Goal: Contribute content

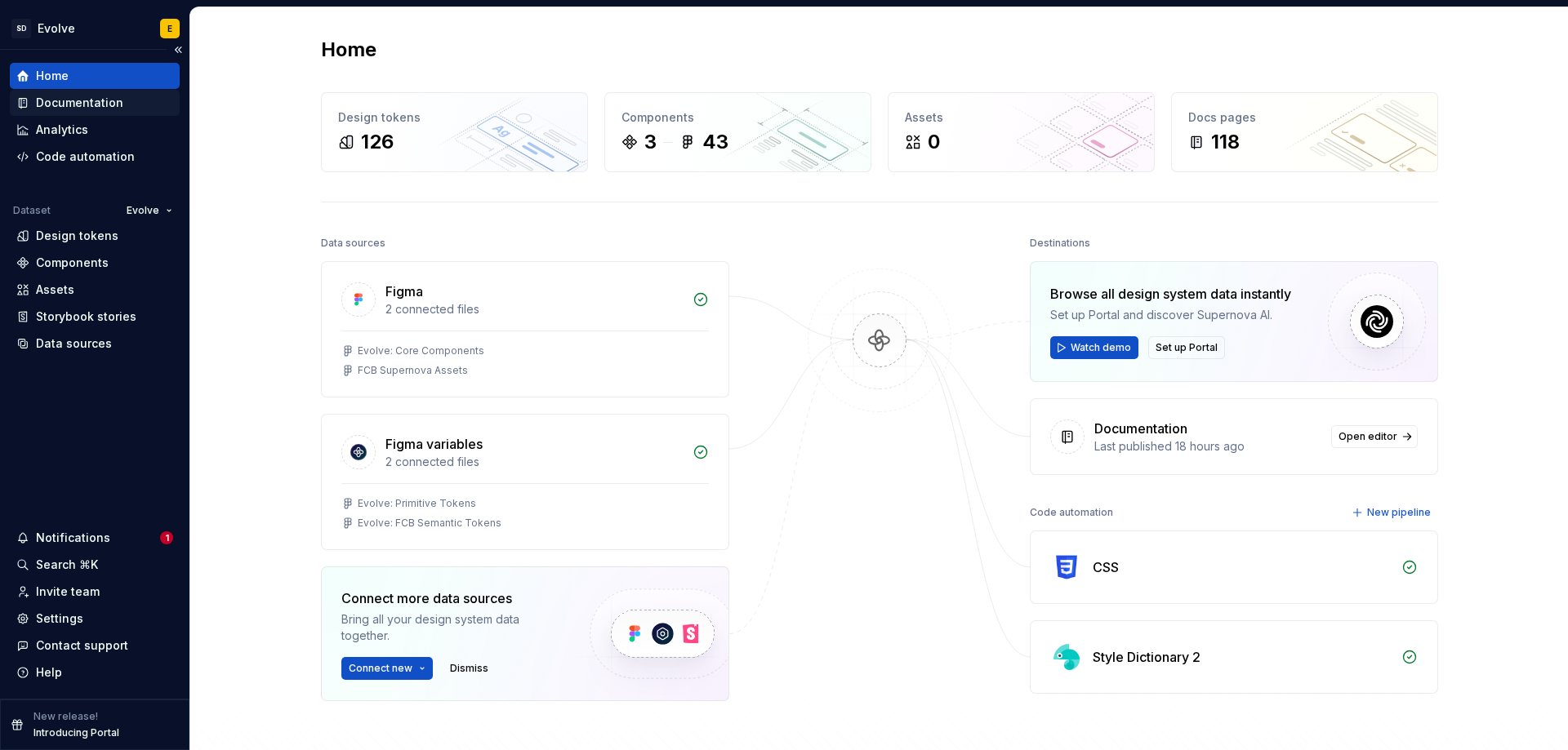
click at [99, 105] on div "Documentation" at bounding box center [79, 103] width 87 height 16
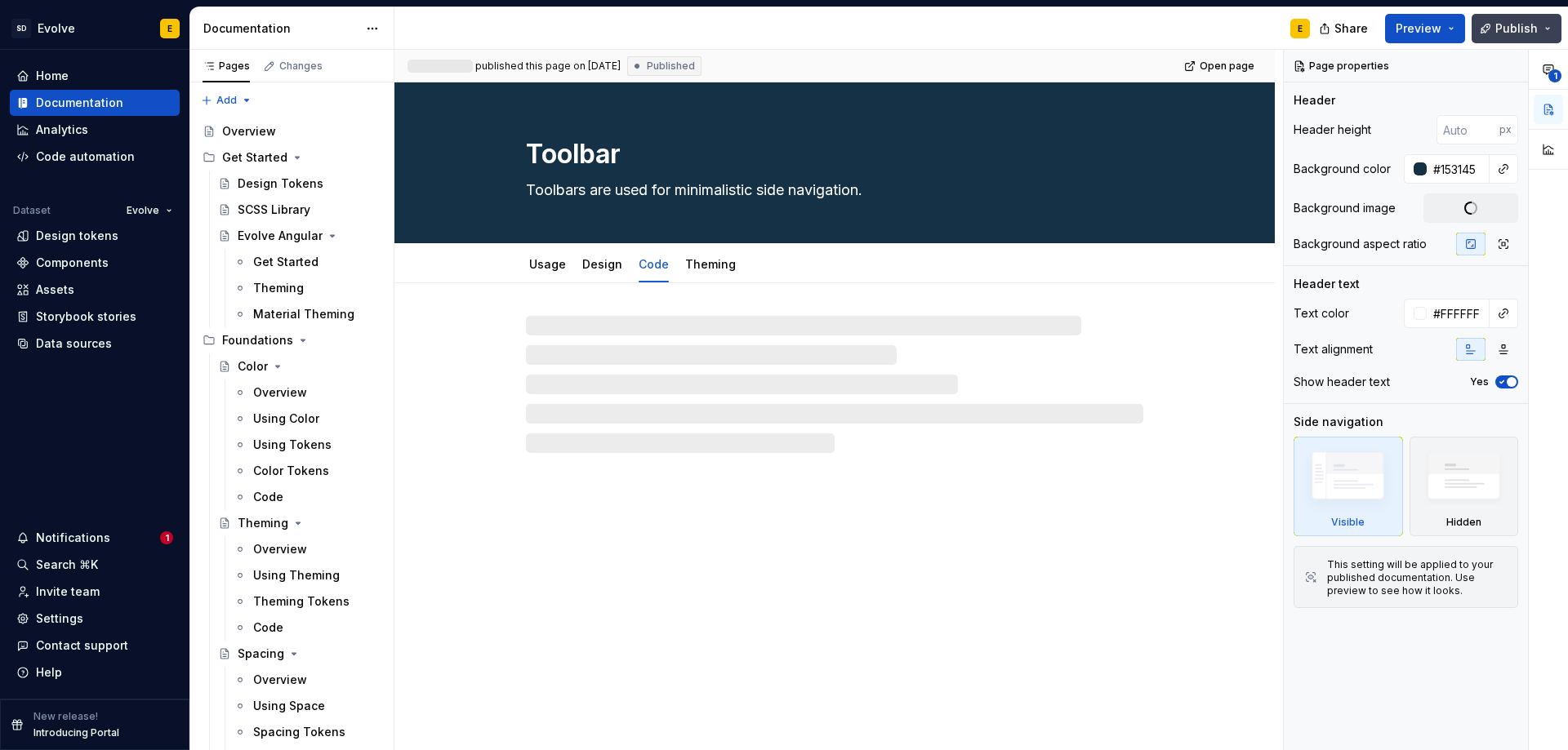
click at [1504, 32] on span "Publish" at bounding box center [1517, 28] width 42 height 16
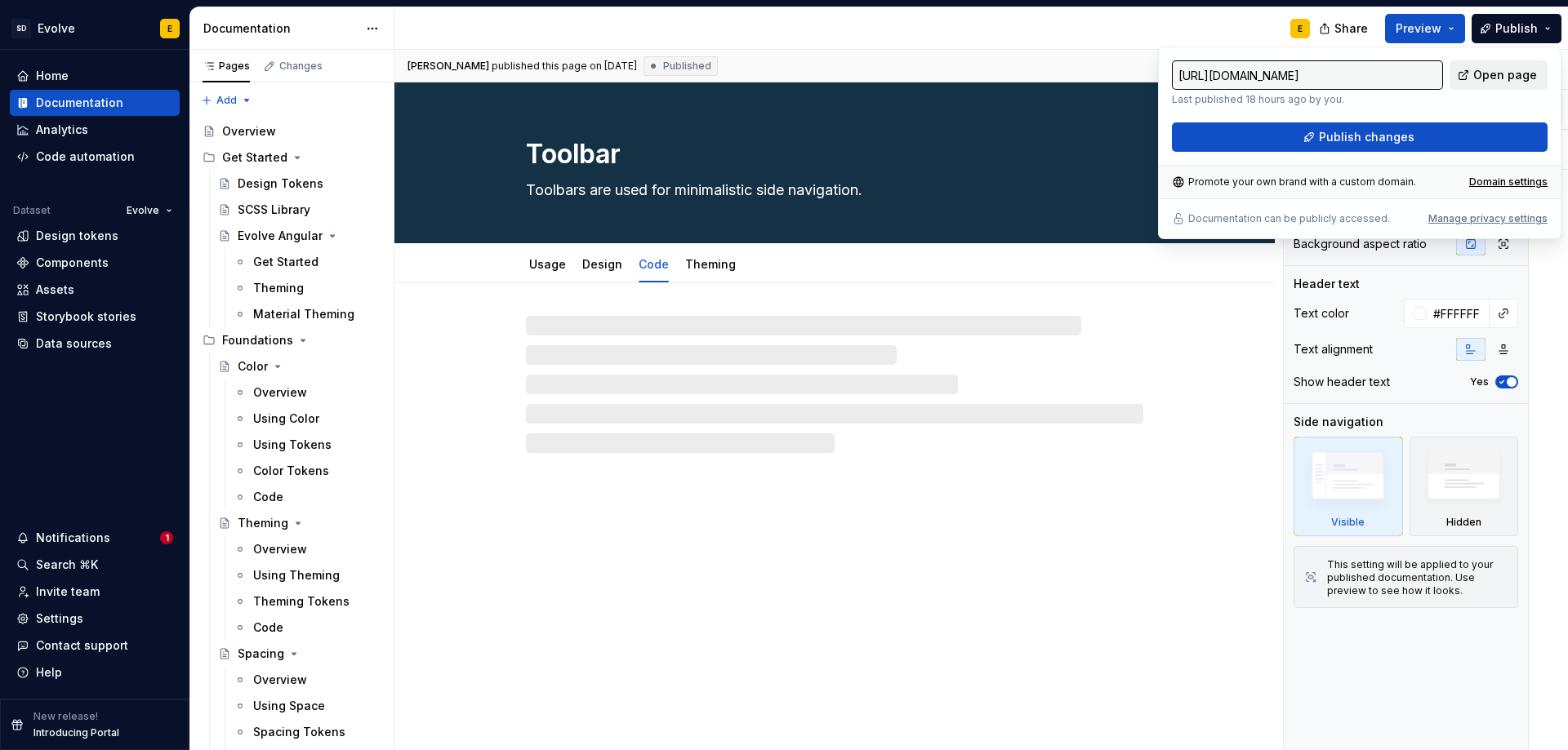
click at [1515, 66] on link "Open page" at bounding box center [1498, 75] width 98 height 29
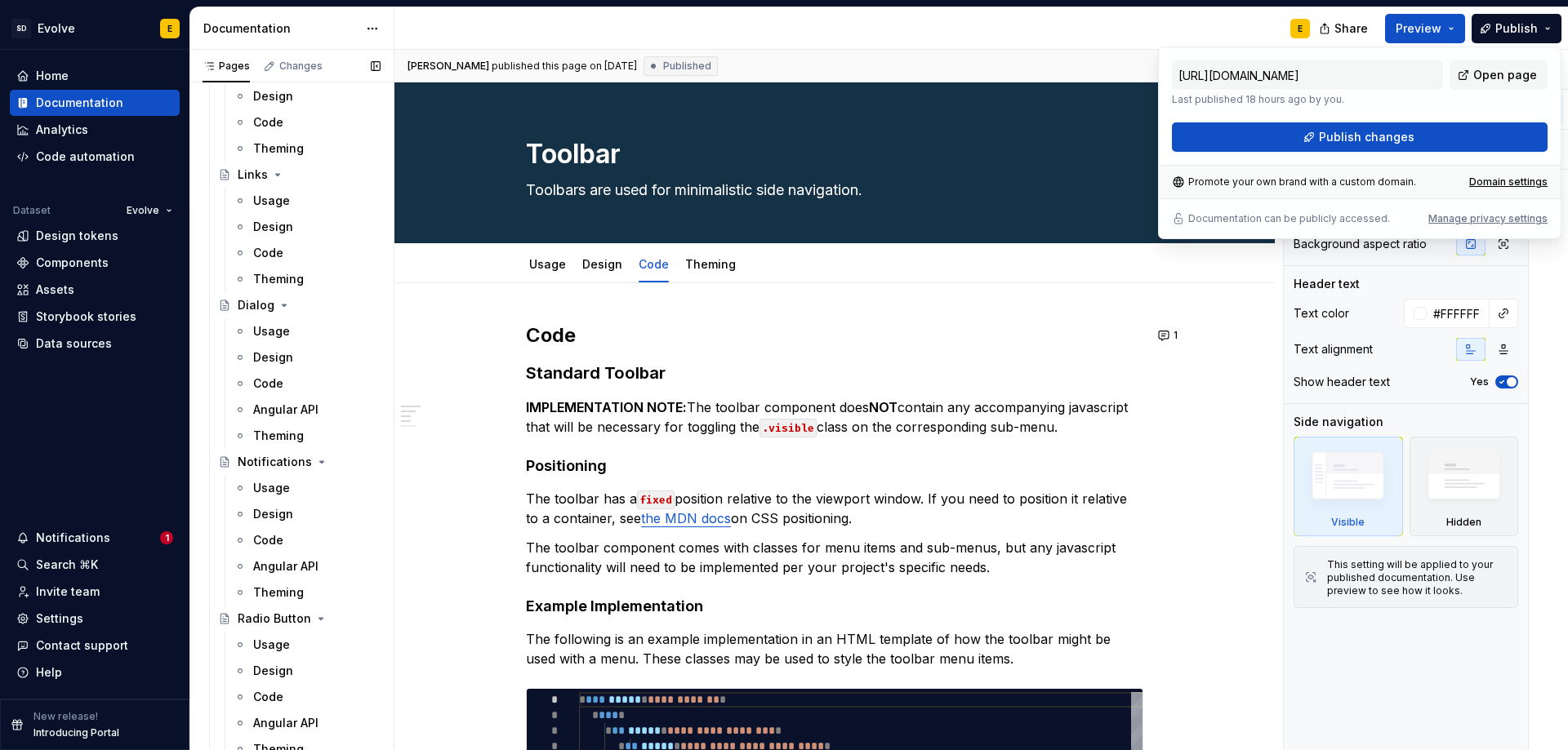
scroll to position [2204, 0]
click at [275, 541] on div "Code" at bounding box center [267, 539] width 30 height 16
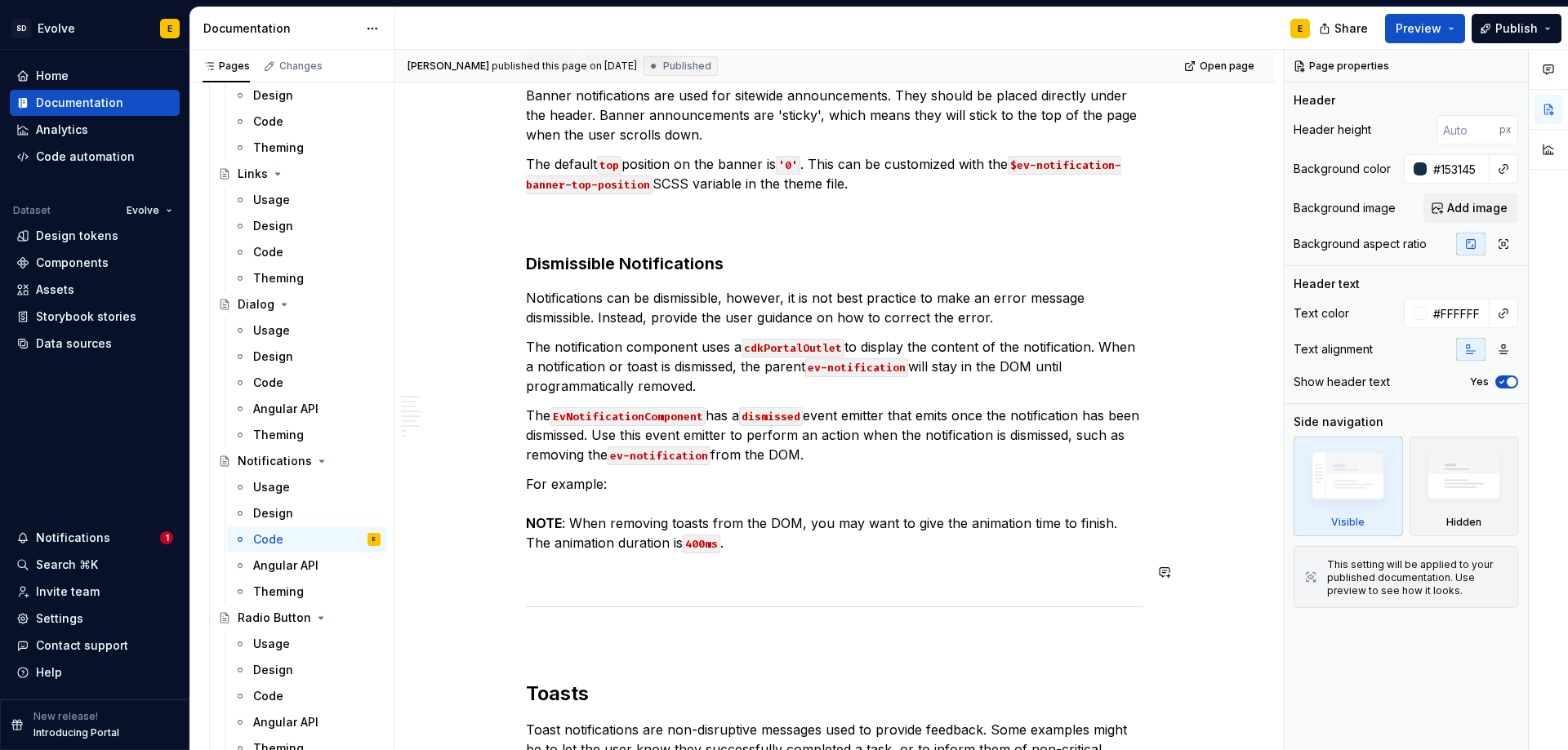
scroll to position [571, 0]
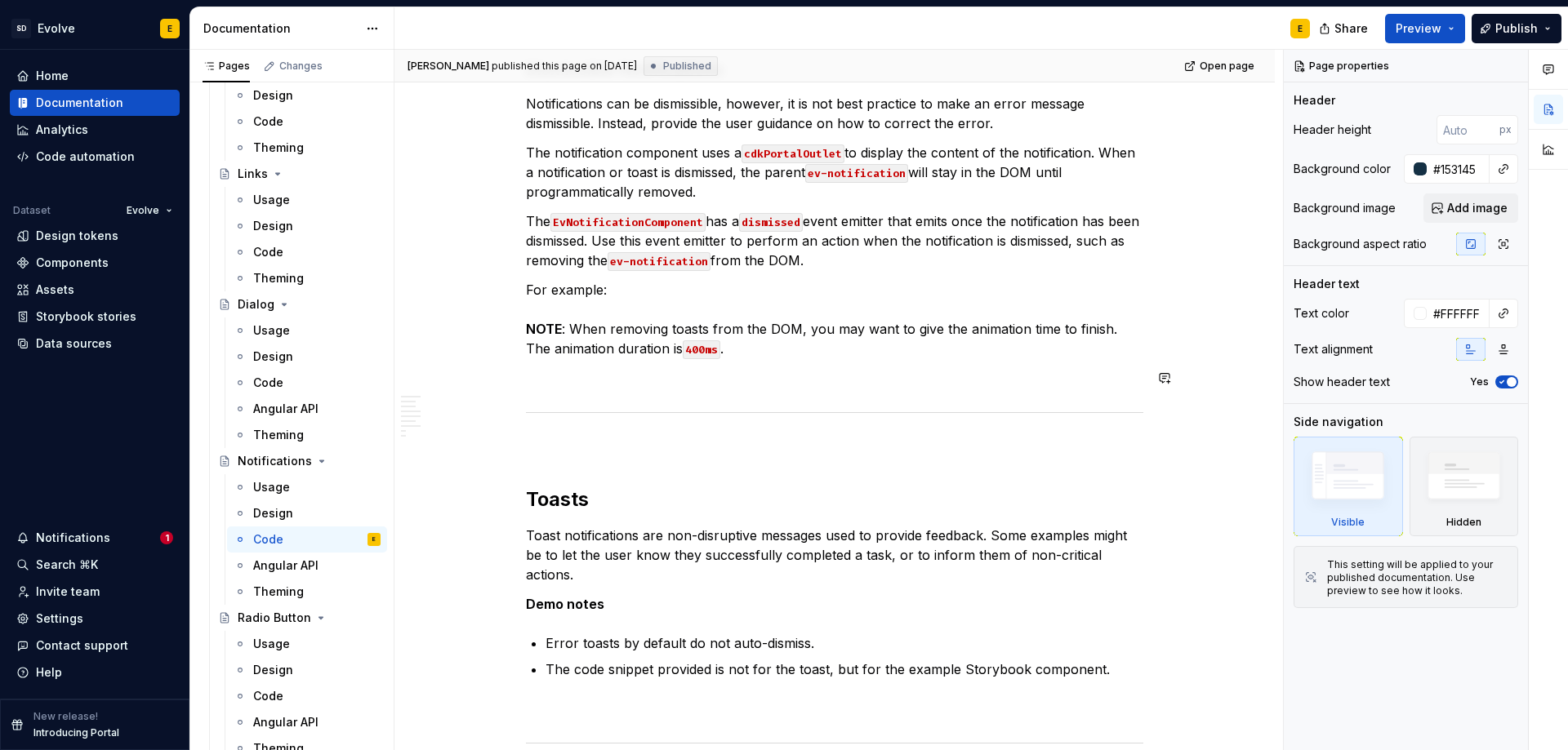
click at [955, 346] on div "Code Banner Notification Banner notifications are used for sitewide announcemen…" at bounding box center [834, 625] width 617 height 1711
type textarea "*"
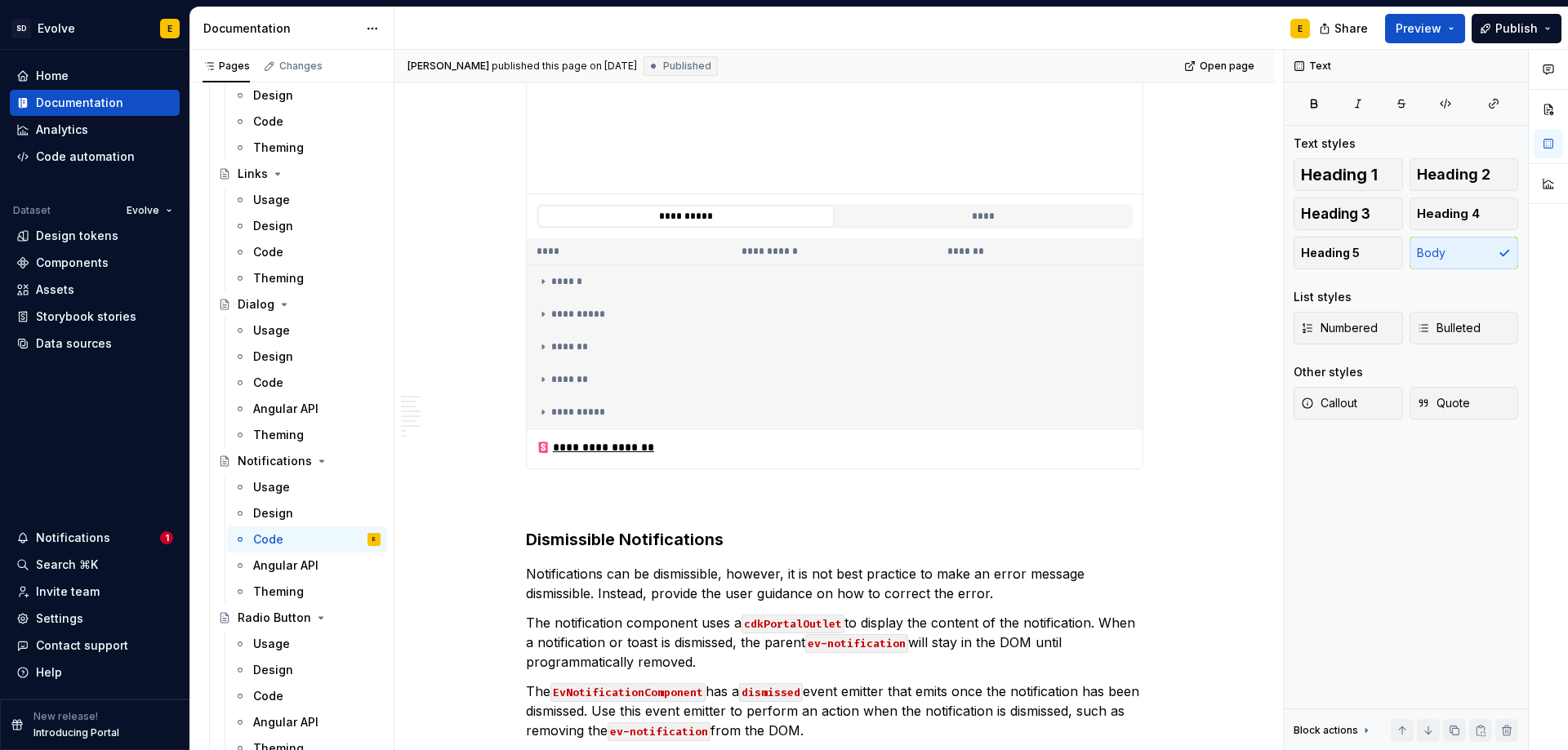
scroll to position [1810, 0]
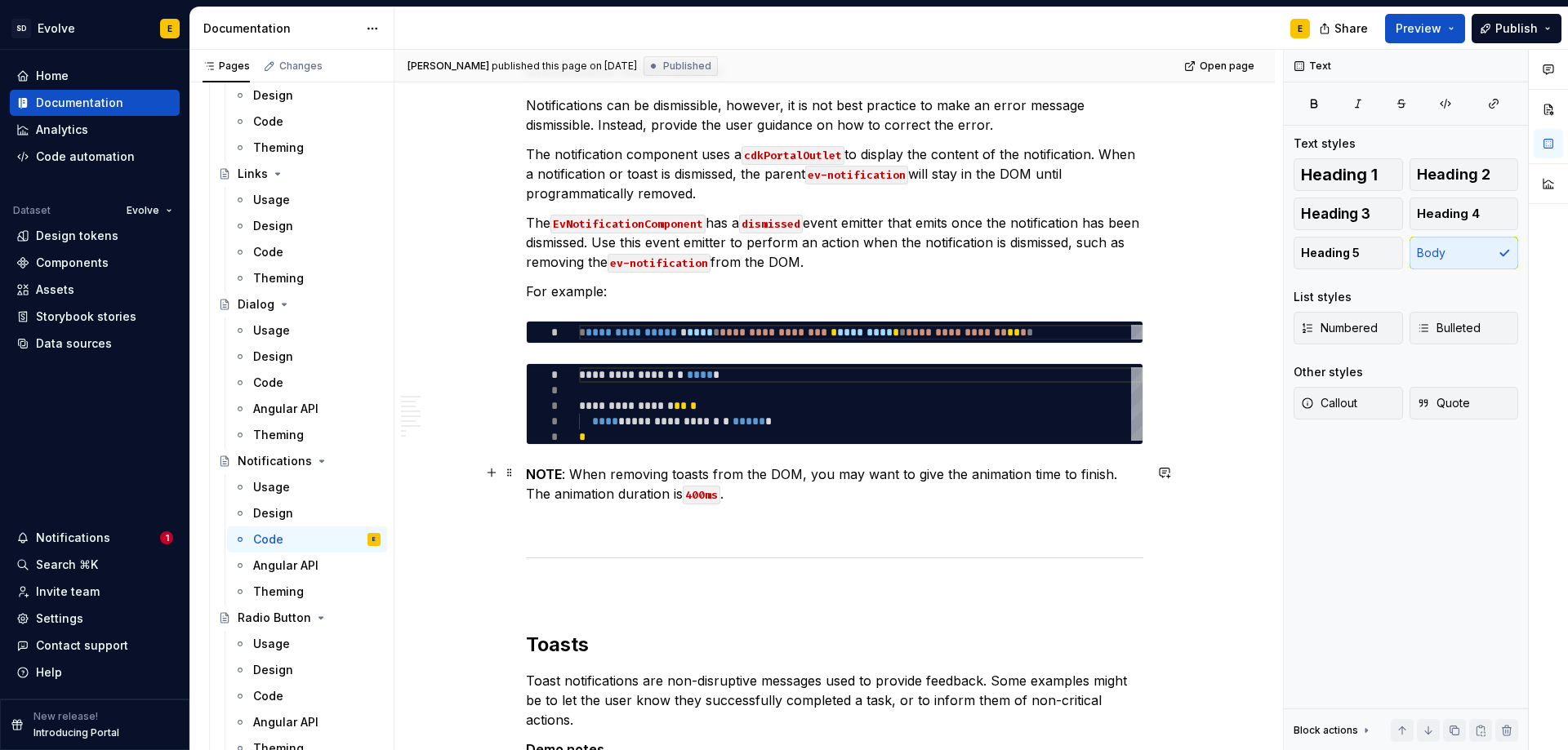
click at [886, 495] on p "NOTE : When removing toasts from the DOM, you may want to give the animation ti…" at bounding box center [834, 484] width 617 height 39
click at [1334, 395] on button "Callout" at bounding box center [1347, 404] width 109 height 33
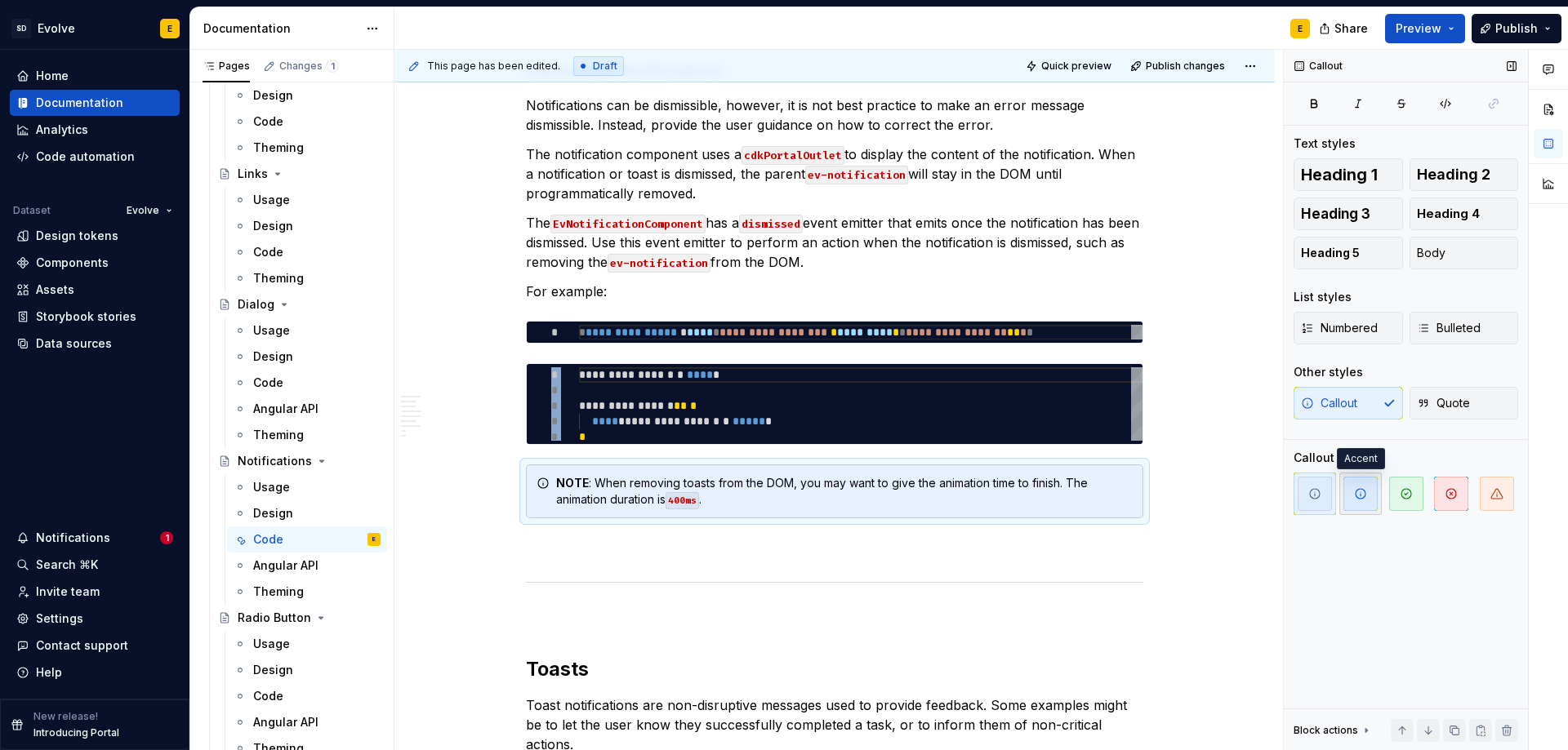
click at [1368, 494] on span "button" at bounding box center [1360, 494] width 34 height 34
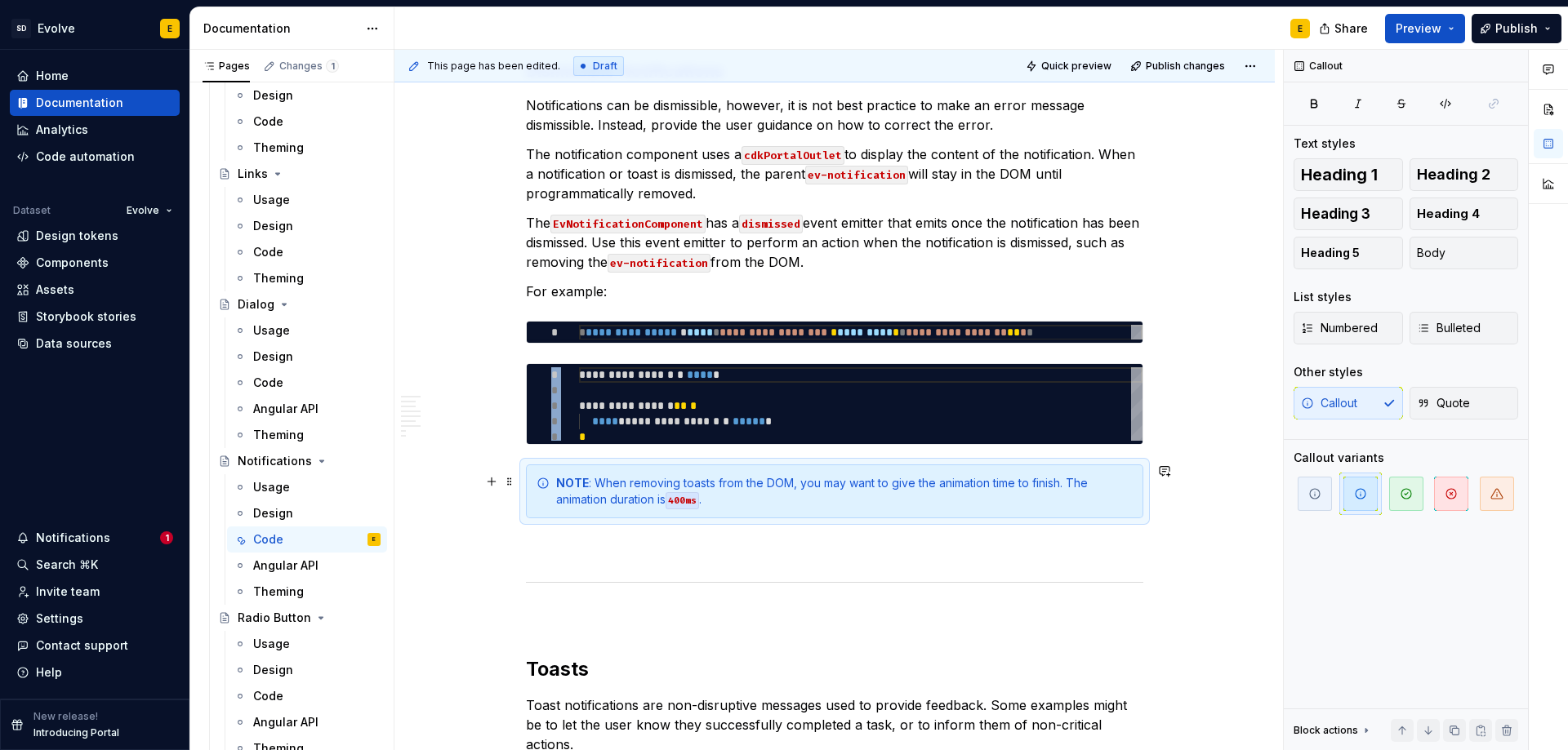
click at [843, 486] on div "NOTE : When removing toasts from the DOM, you may want to give the animation ti…" at bounding box center [844, 492] width 576 height 33
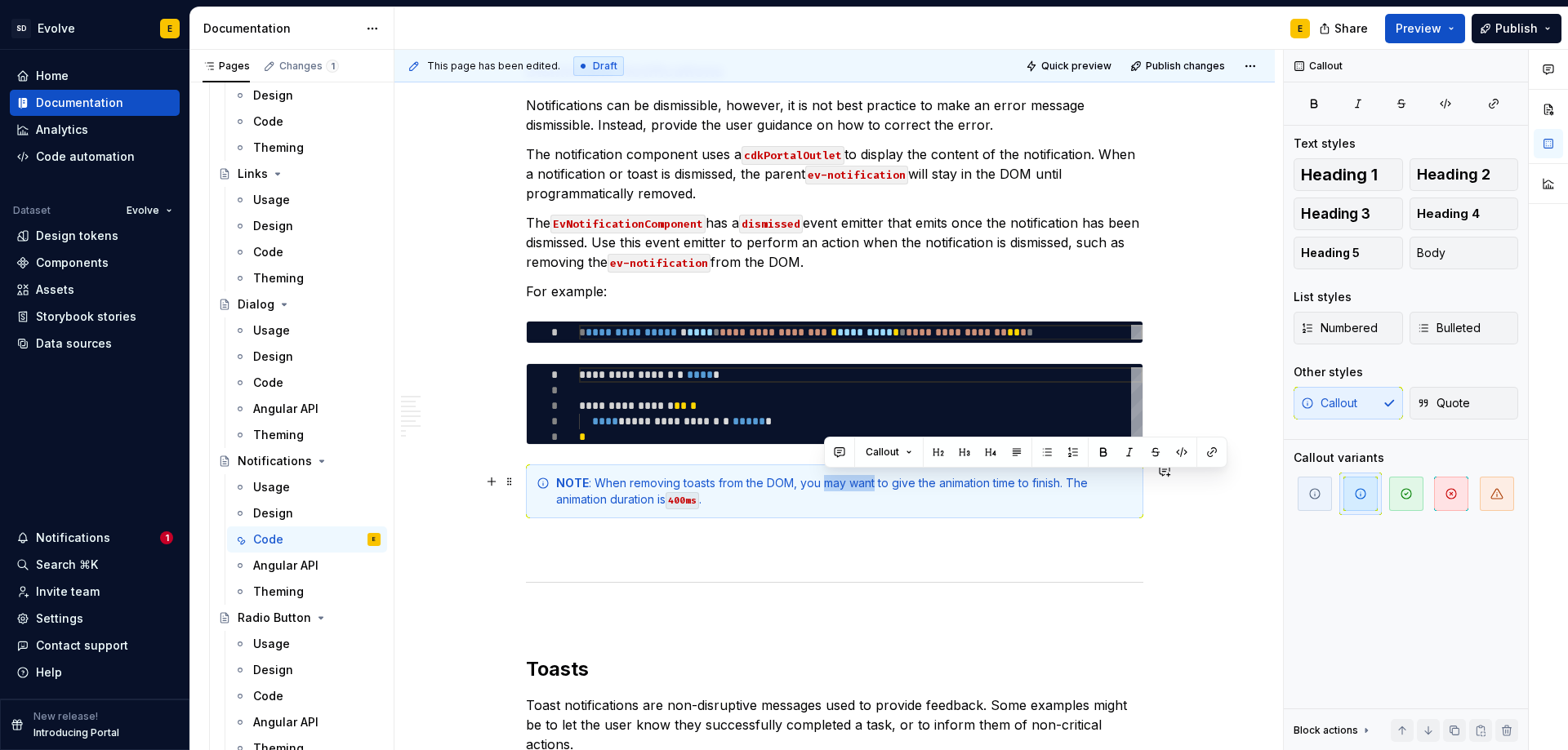
drag, startPoint x: 877, startPoint y: 479, endPoint x: 829, endPoint y: 481, distance: 48.0
click at [829, 481] on div "NOTE : When removing toasts from the DOM, you may want to give the animation ti…" at bounding box center [844, 492] width 576 height 33
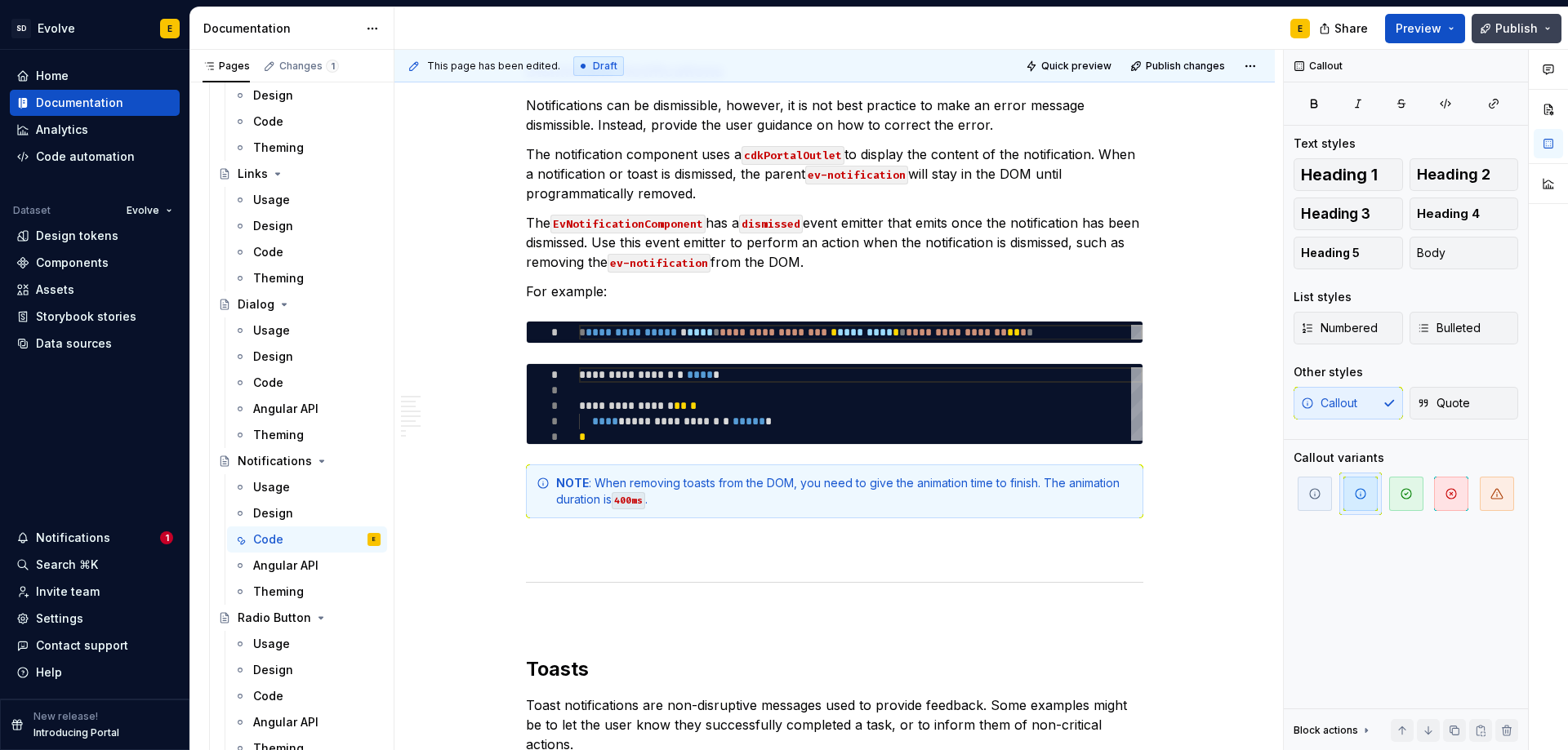
click at [1524, 30] on span "Publish" at bounding box center [1517, 28] width 42 height 16
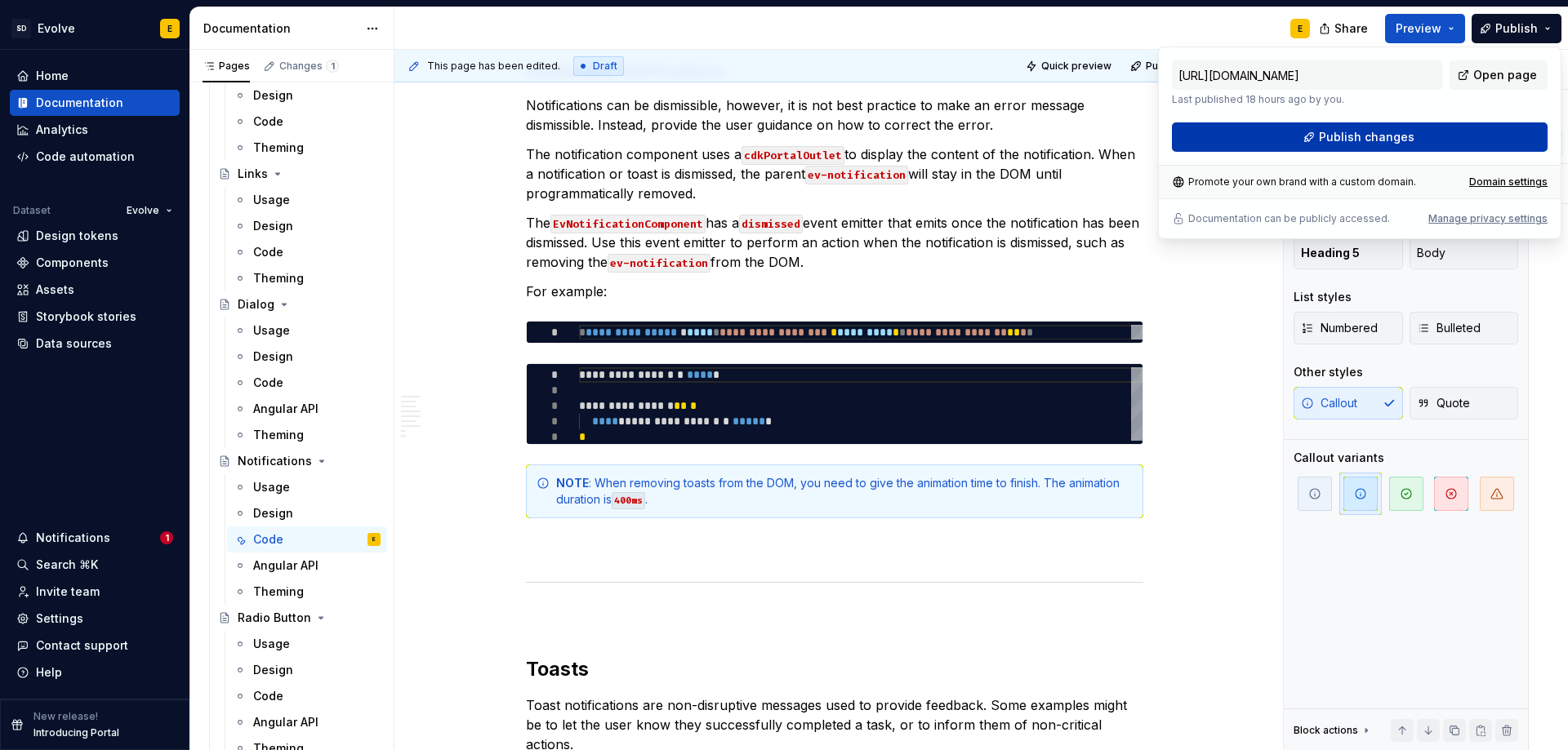
click at [1407, 141] on span "Publish changes" at bounding box center [1367, 137] width 95 height 16
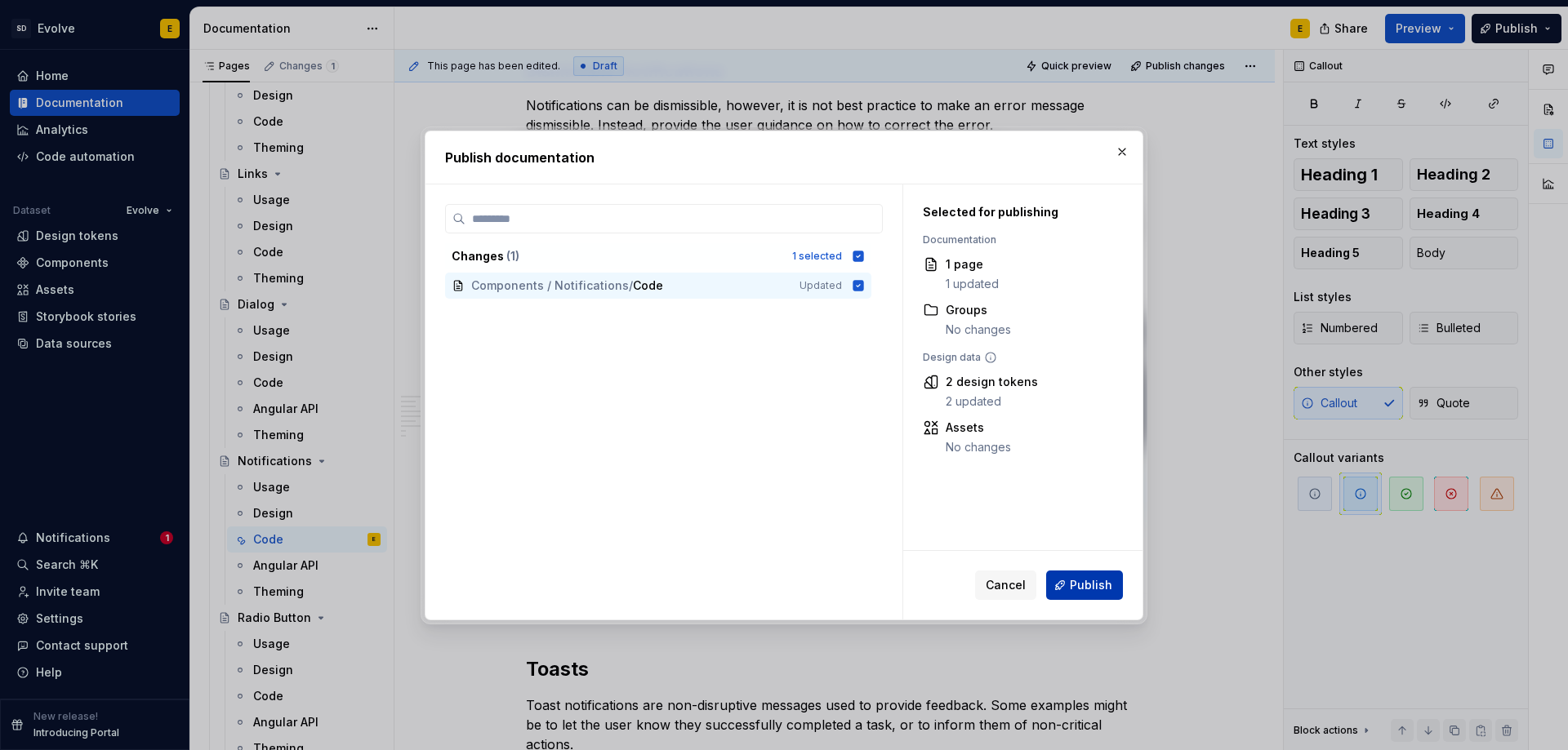
click at [1082, 584] on span "Publish" at bounding box center [1091, 585] width 42 height 16
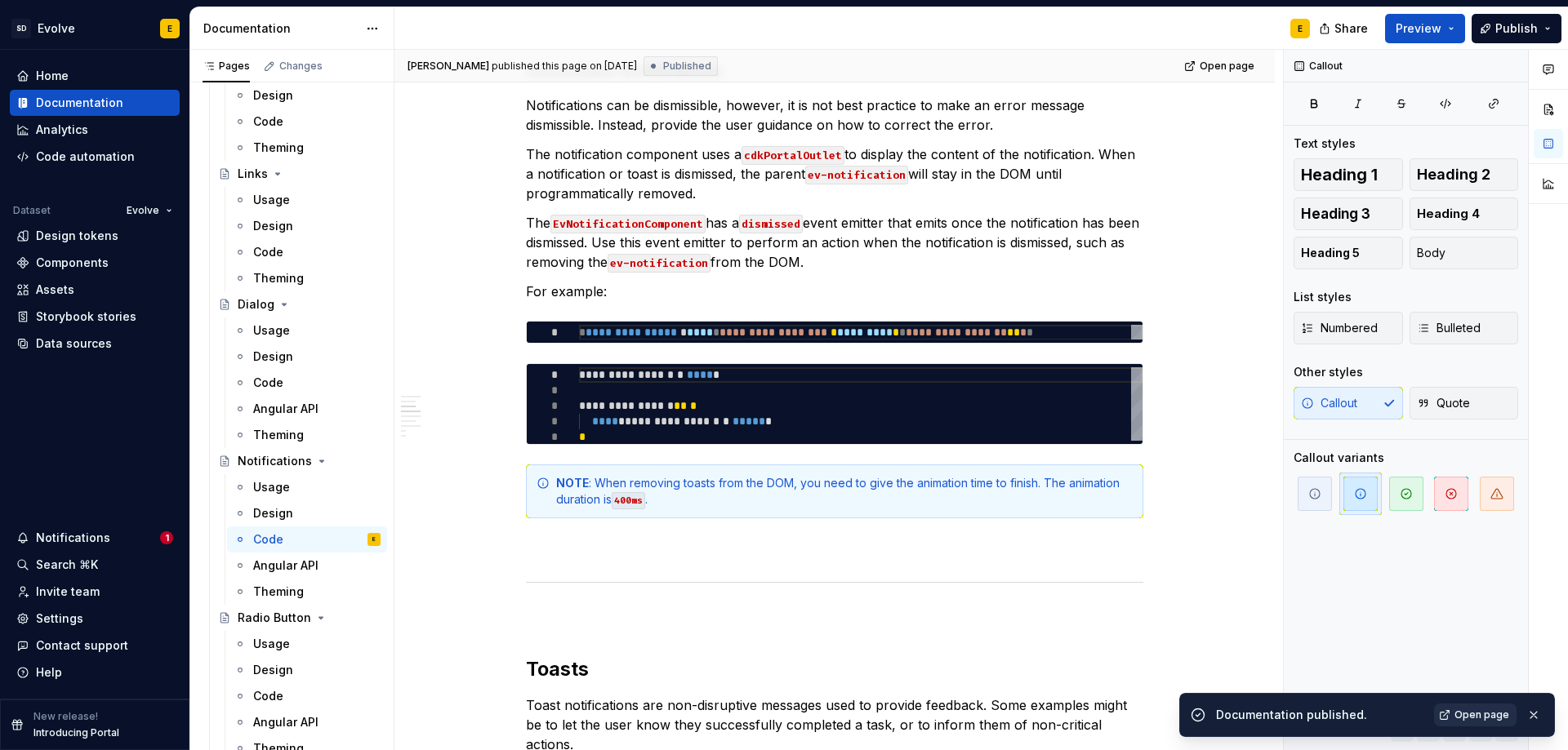
click at [1473, 712] on span "Open page" at bounding box center [1482, 715] width 55 height 13
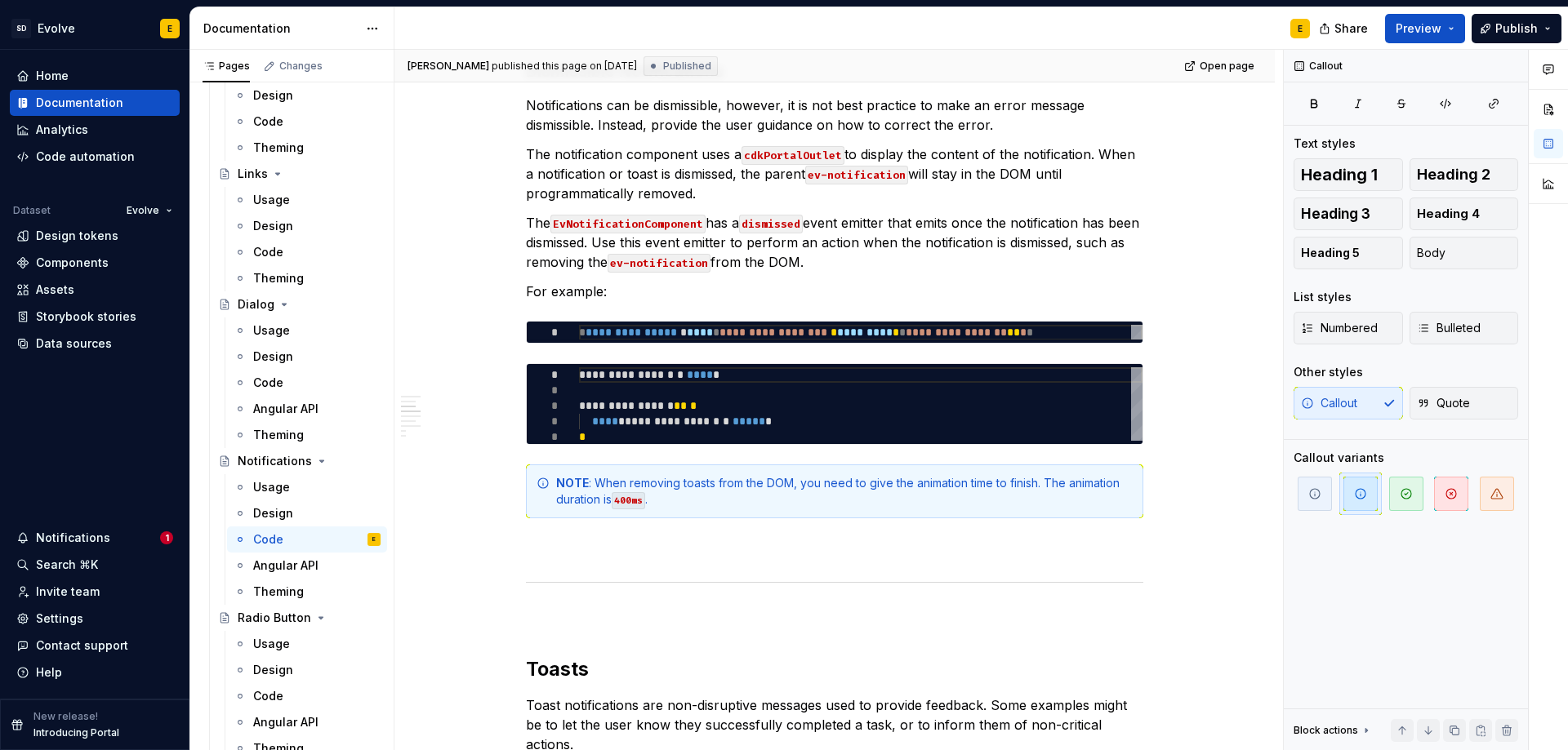
type textarea "*"
